Goal: Contribute content

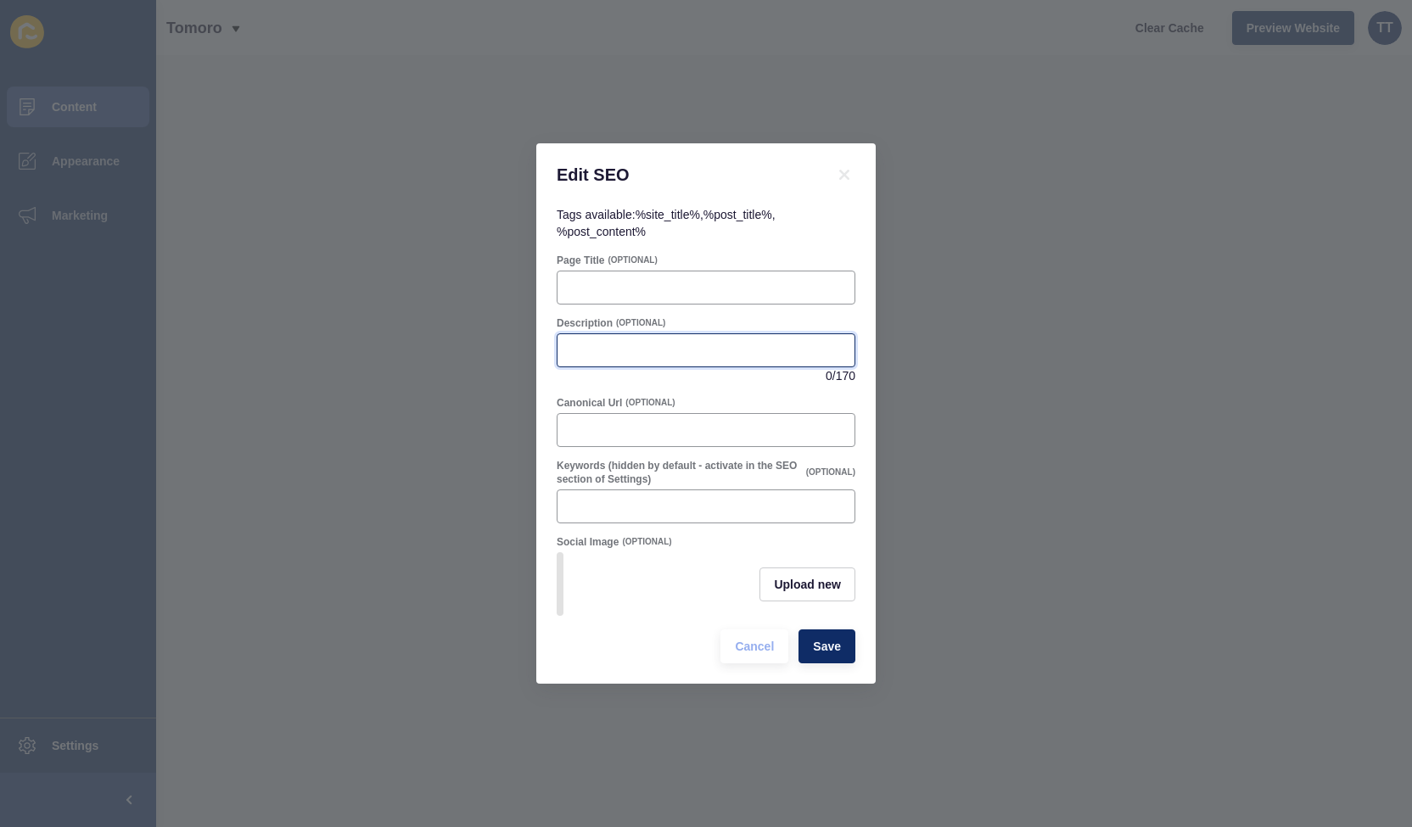
click at [614, 345] on input "Description" at bounding box center [706, 350] width 277 height 17
paste input "Toowoomba’s property market in [DATE] shows strong growth, tight supply, and ri…"
type input "Toowoomba’s property market in [DATE] shows strong growth, tight supply, and ri…"
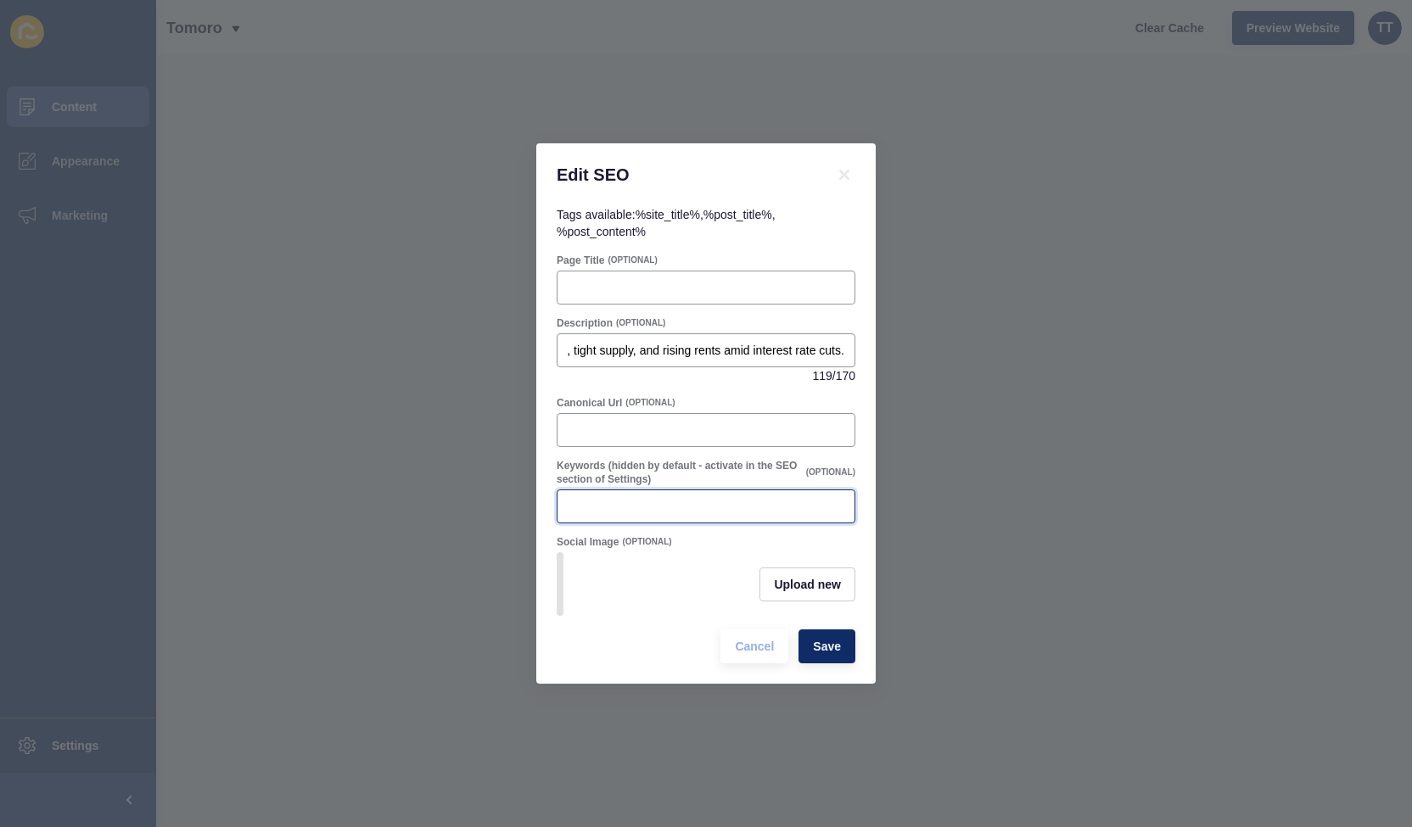
click at [680, 498] on input "Keywords (hidden by default - activate in the SEO section of Settings)" at bounding box center [706, 506] width 277 height 17
paste input "[GEOGRAPHIC_DATA] property market, [GEOGRAPHIC_DATA] real estate update, [GEOGR…"
type input "[GEOGRAPHIC_DATA] property market, [GEOGRAPHIC_DATA] real estate update, [GEOGR…"
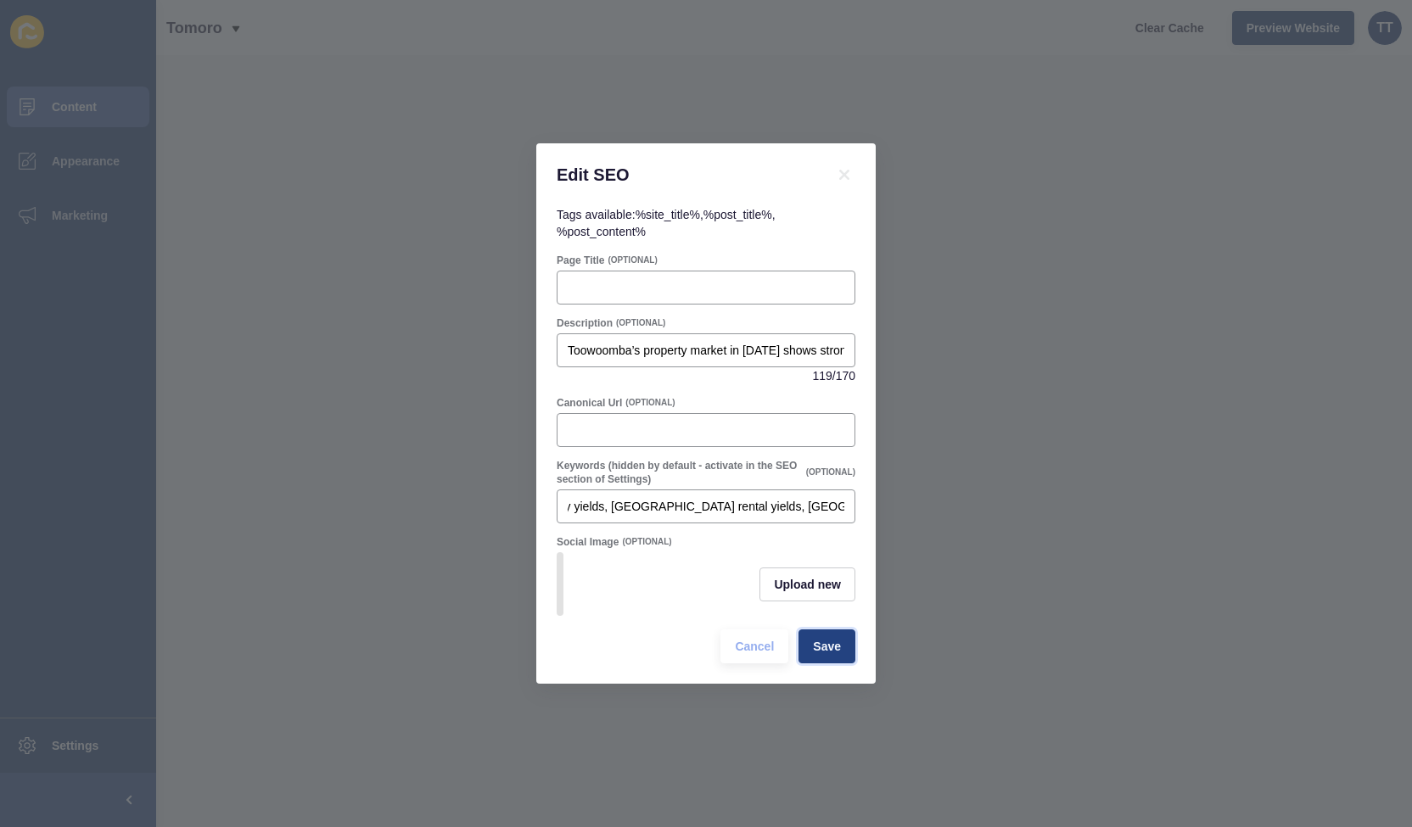
click at [828, 653] on span "Save" at bounding box center [827, 646] width 28 height 17
click at [830, 579] on span "Upload new" at bounding box center [807, 584] width 67 height 17
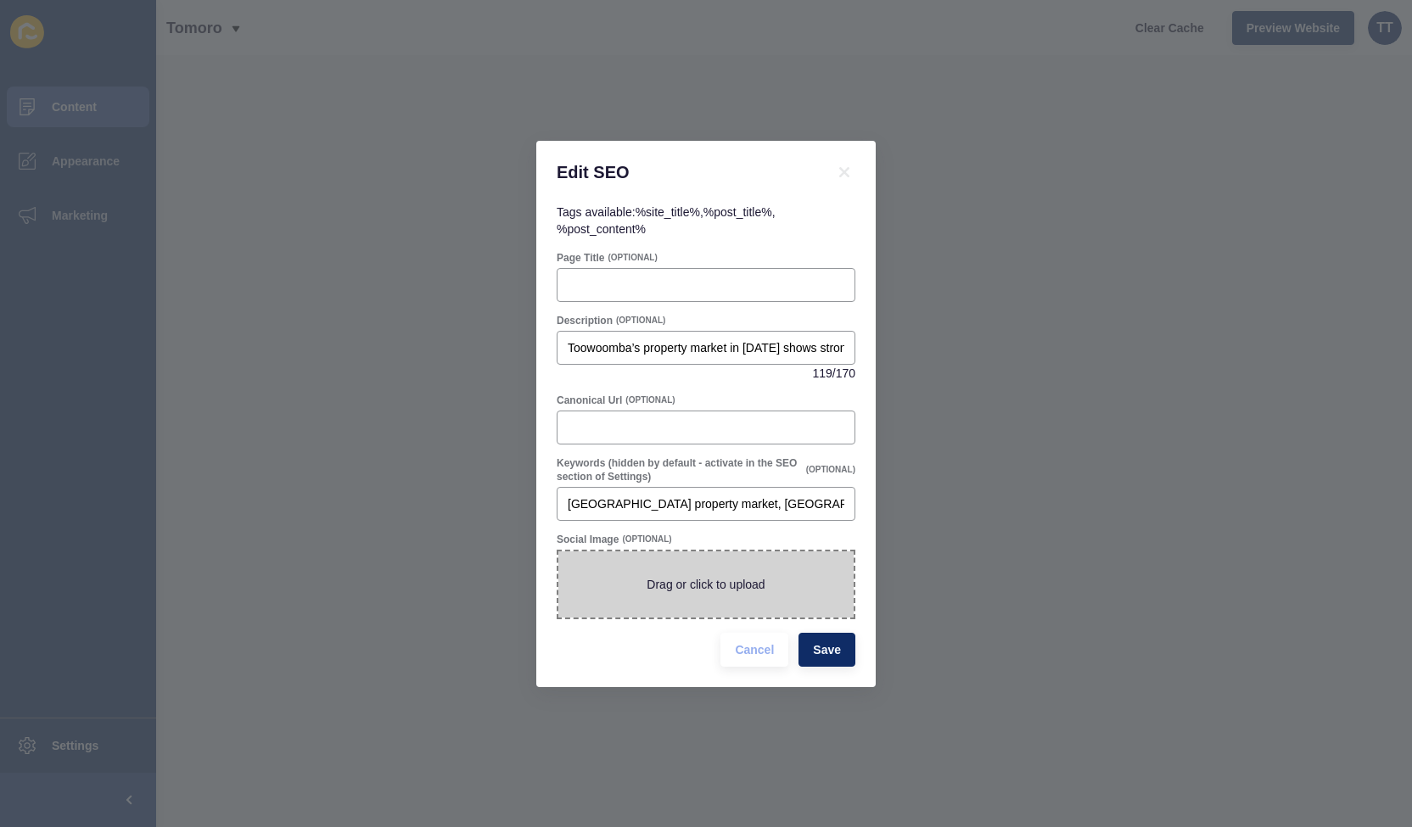
click at [725, 585] on span at bounding box center [705, 585] width 295 height 66
click at [558, 552] on input "Drag or click to upload" at bounding box center [558, 552] width 0 height 0
type input "C:\fakepath\_DSC9976.jpg"
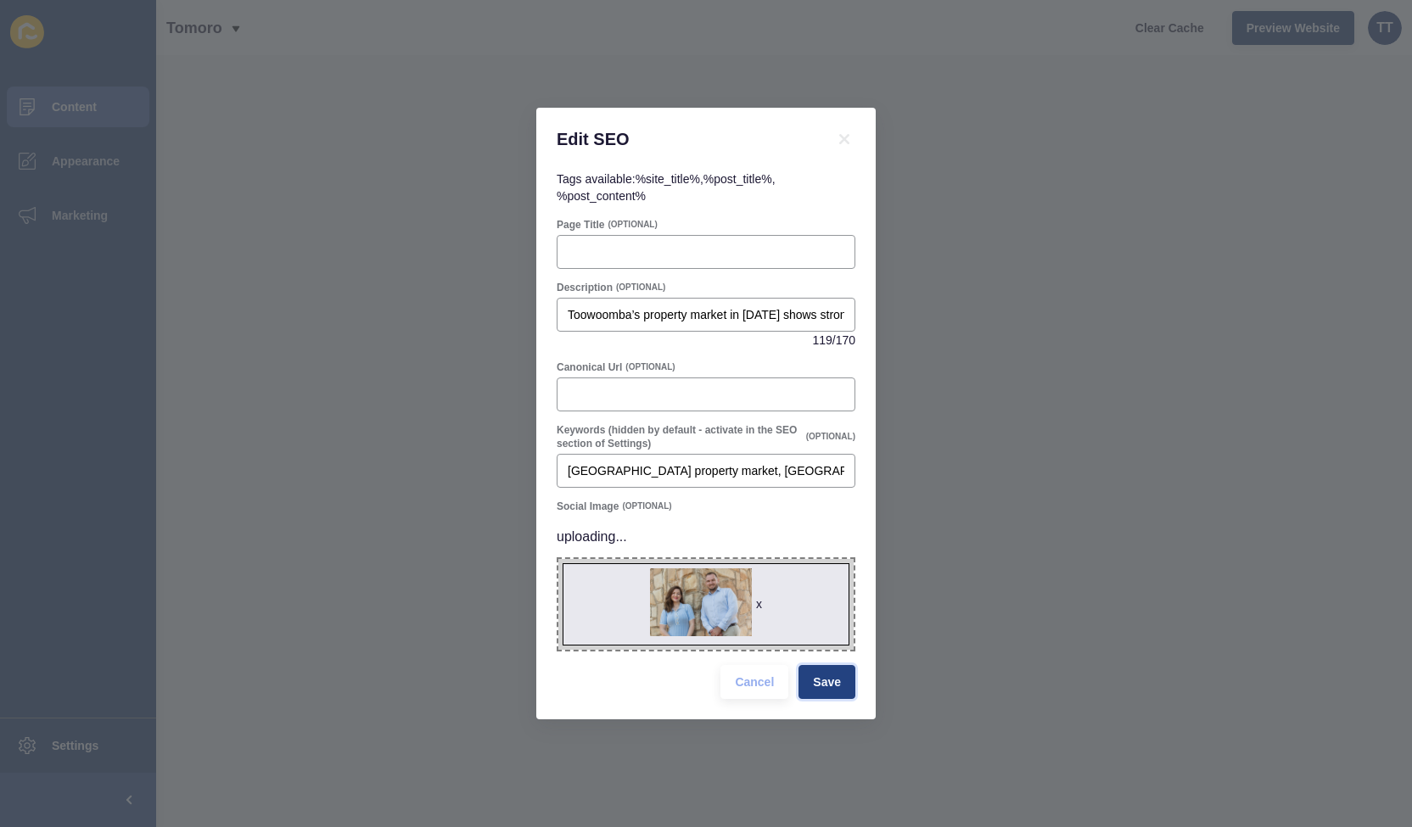
click at [838, 683] on span "Save" at bounding box center [827, 682] width 28 height 17
